Goal: Task Accomplishment & Management: Use online tool/utility

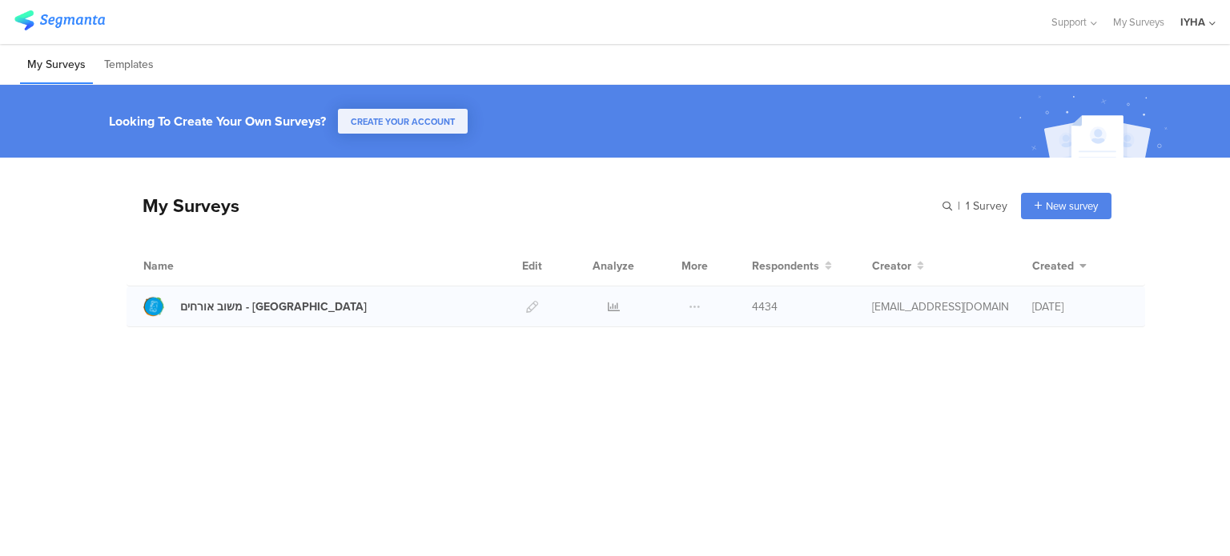
click at [606, 307] on div at bounding box center [613, 307] width 48 height 40
click at [614, 305] on icon at bounding box center [614, 307] width 12 height 12
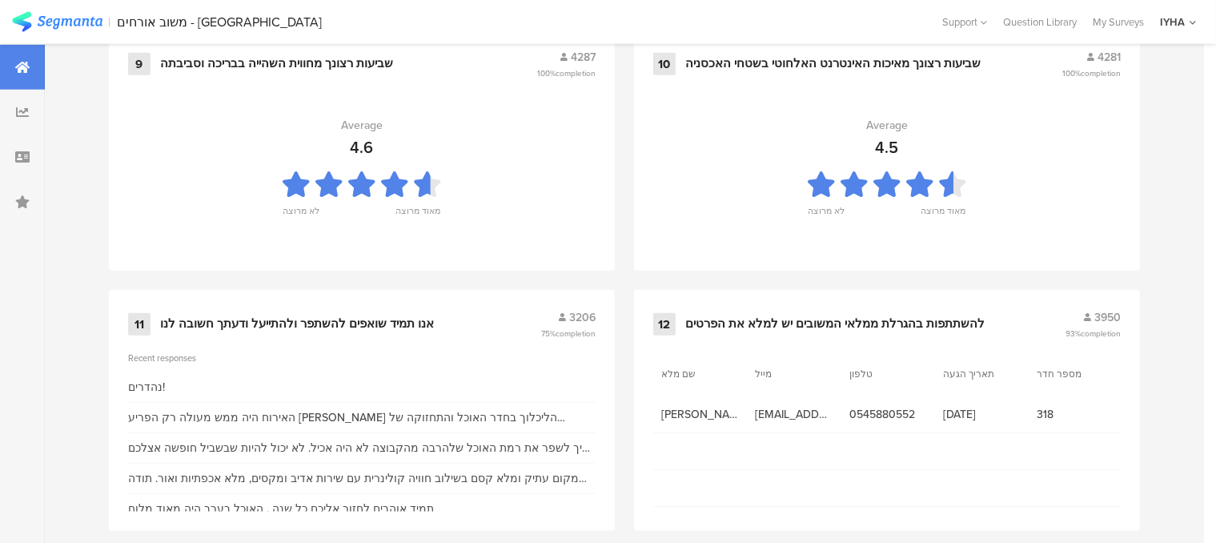
scroll to position [1800, 0]
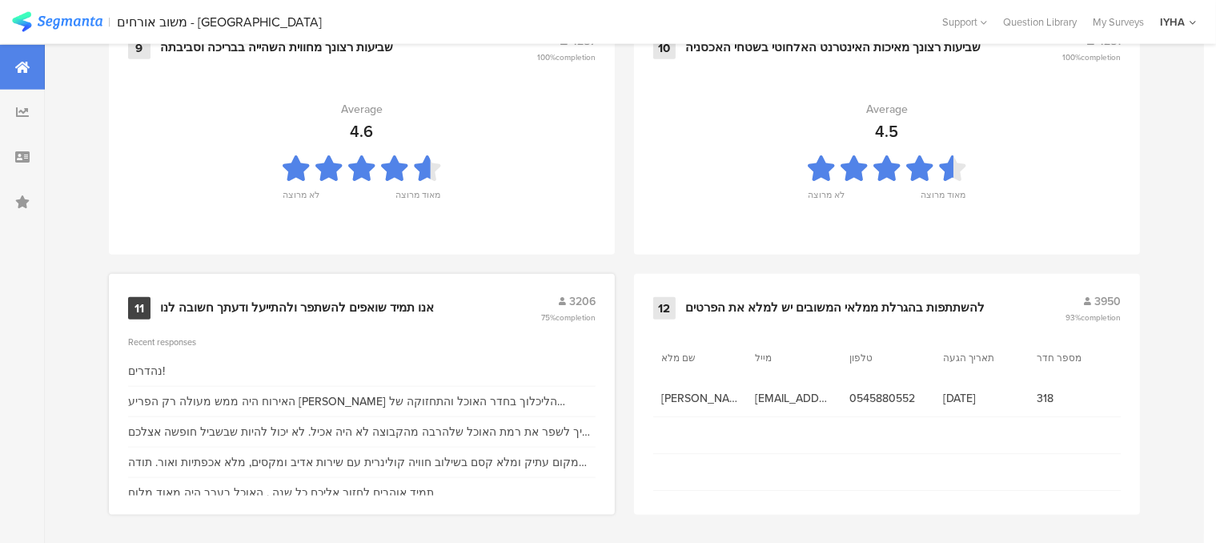
click at [375, 300] on div "אנו תמיד שואפים להשתפר ולהתייעל ודעתך חשובה לנו" at bounding box center [297, 308] width 274 height 16
